Goal: Information Seeking & Learning: Learn about a topic

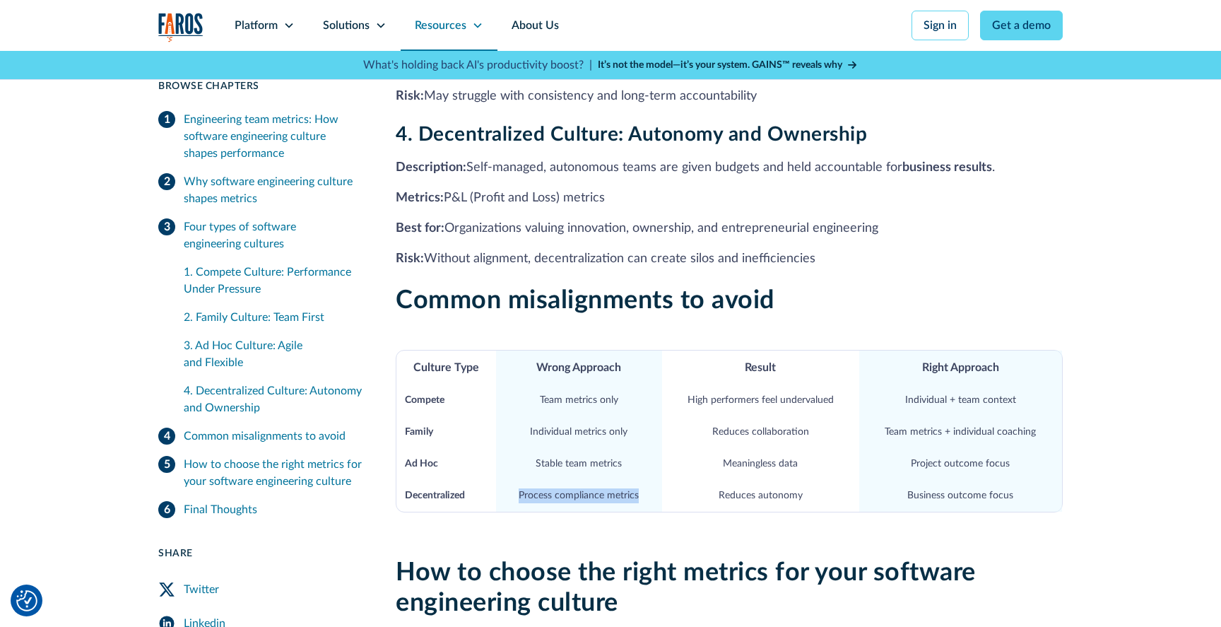
click at [476, 20] on icon at bounding box center [477, 25] width 11 height 11
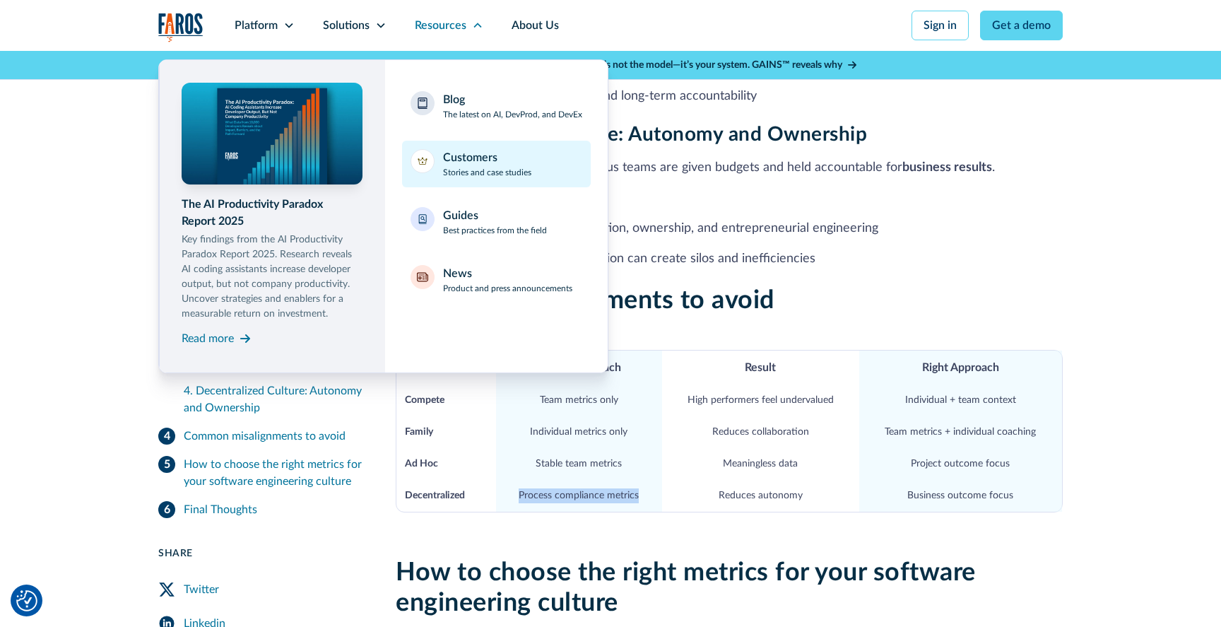
click at [444, 157] on div "Customers" at bounding box center [470, 157] width 54 height 17
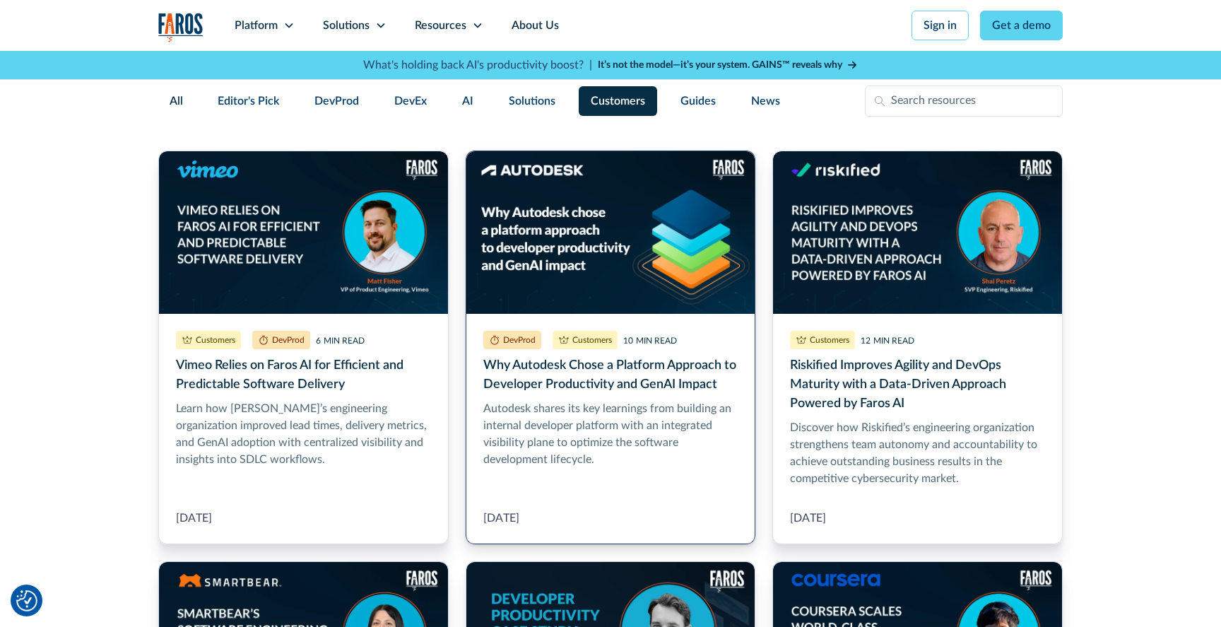
scroll to position [357, 0]
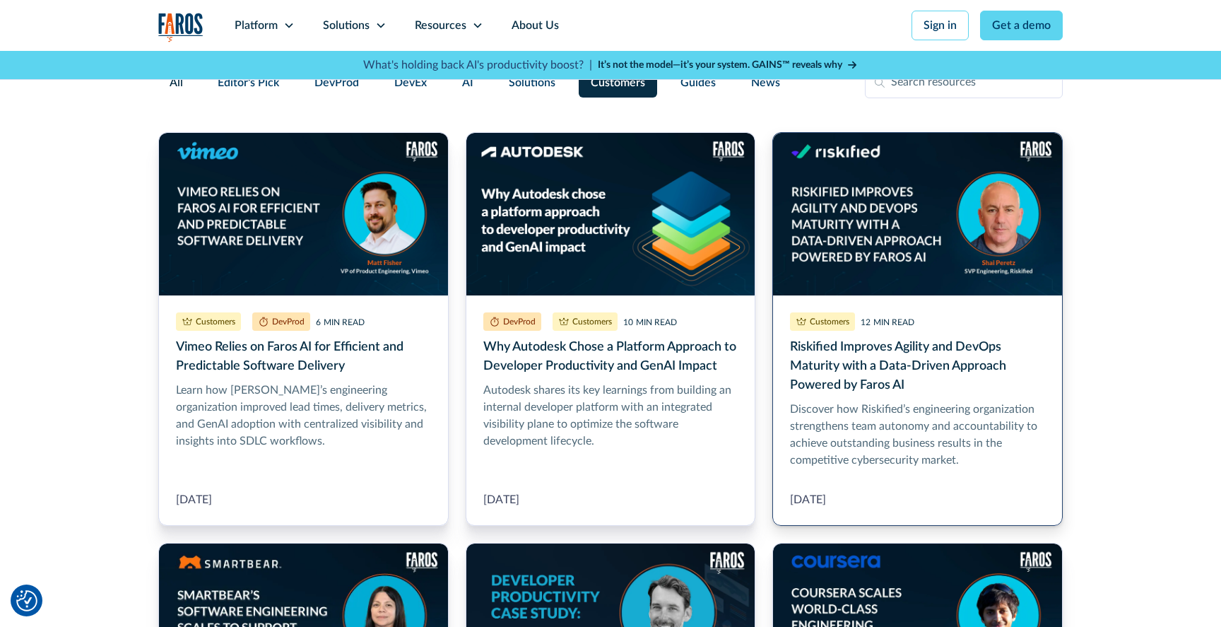
click at [865, 190] on link "Riskified Improves Agility and DevOps Maturity with a Data-Driven Approach Powe…" at bounding box center [917, 329] width 290 height 394
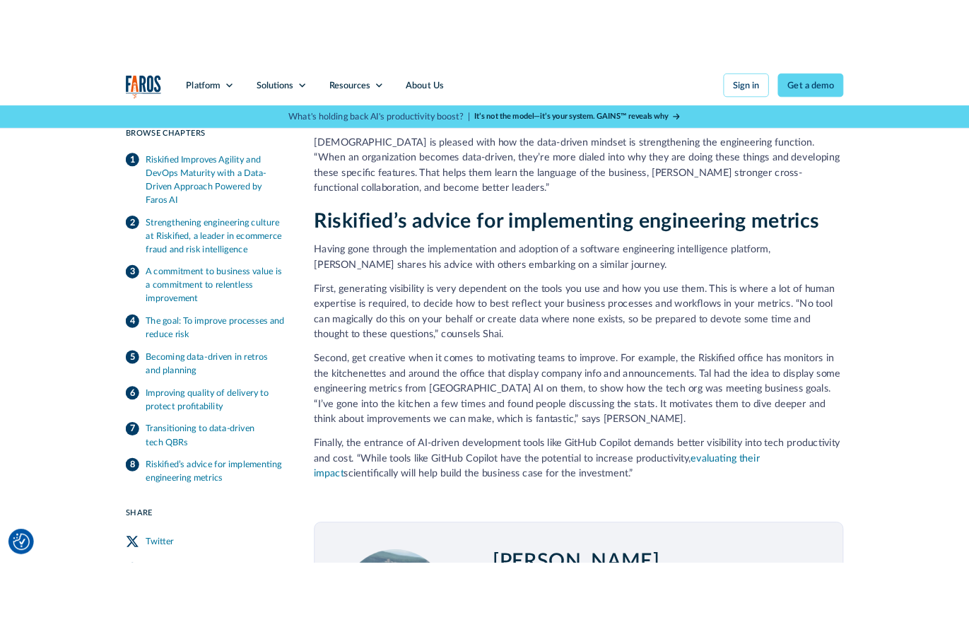
scroll to position [3405, 0]
